Goal: Information Seeking & Learning: Learn about a topic

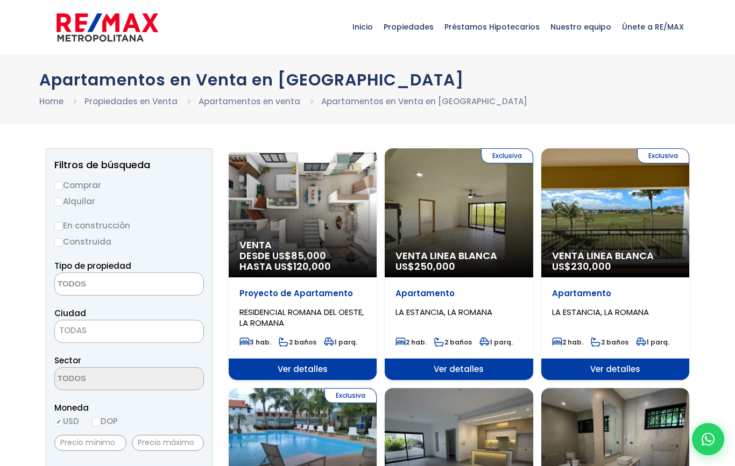
select select
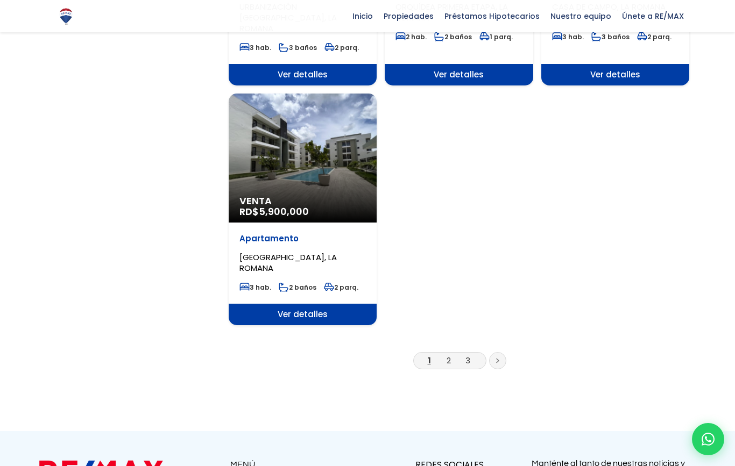
scroll to position [1270, 0]
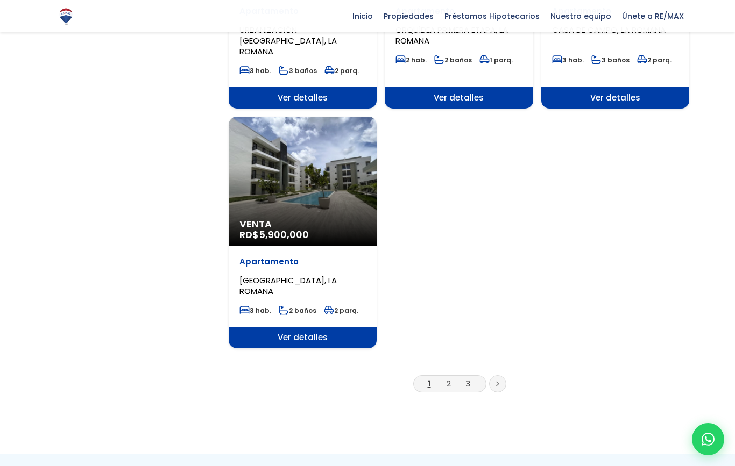
click at [499, 375] on link at bounding box center [497, 383] width 17 height 17
click at [452, 377] on li "2" at bounding box center [448, 383] width 17 height 13
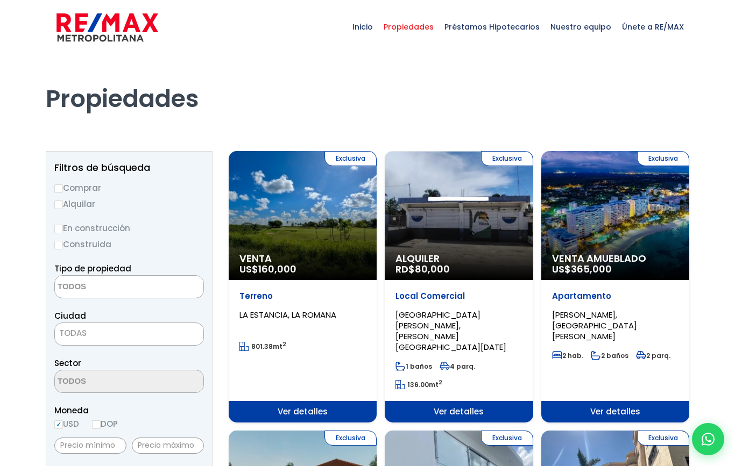
select select
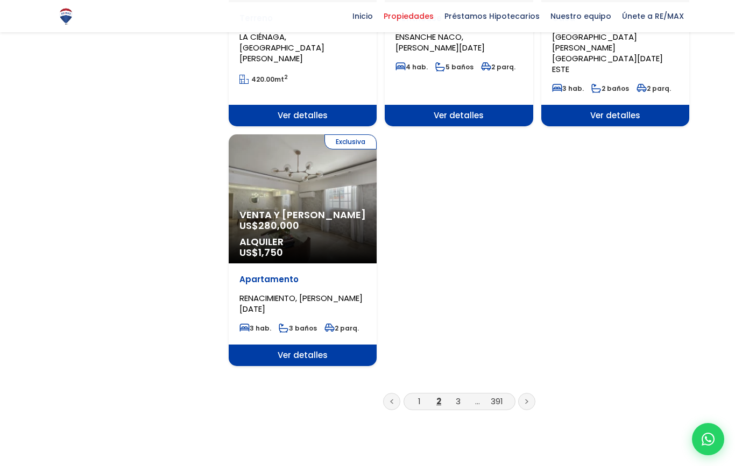
scroll to position [1338, 0]
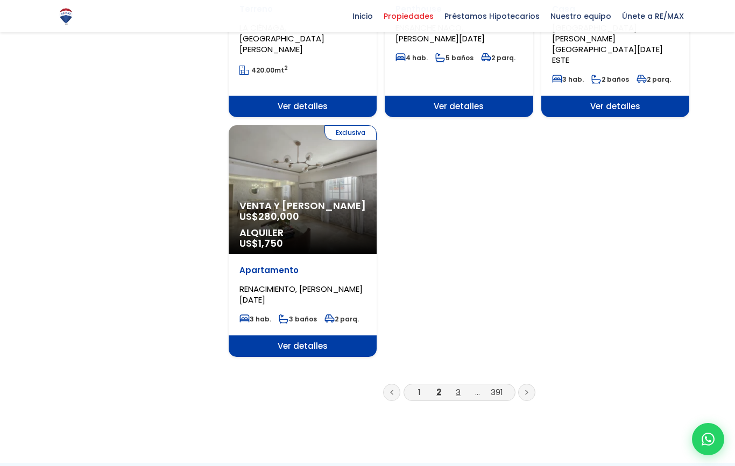
click at [459, 387] on link "3" at bounding box center [458, 392] width 5 height 11
click at [534, 384] on link at bounding box center [526, 392] width 17 height 17
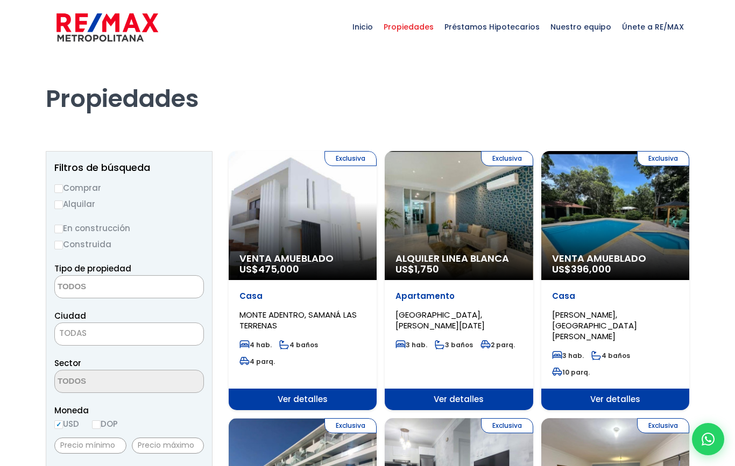
select select
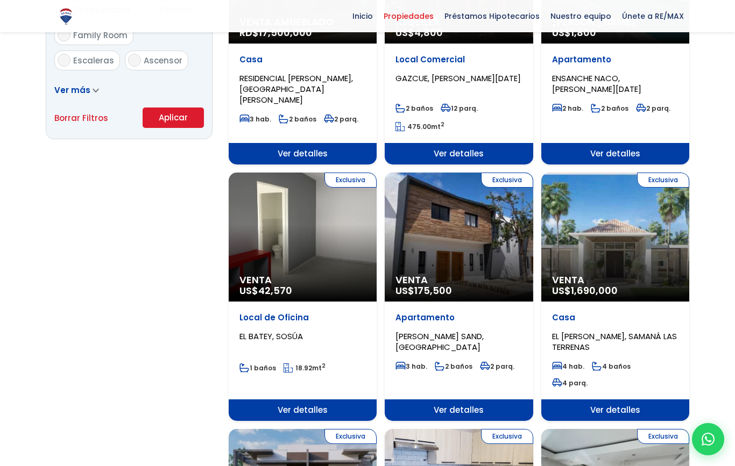
scroll to position [709, 0]
